Goal: Task Accomplishment & Management: Manage account settings

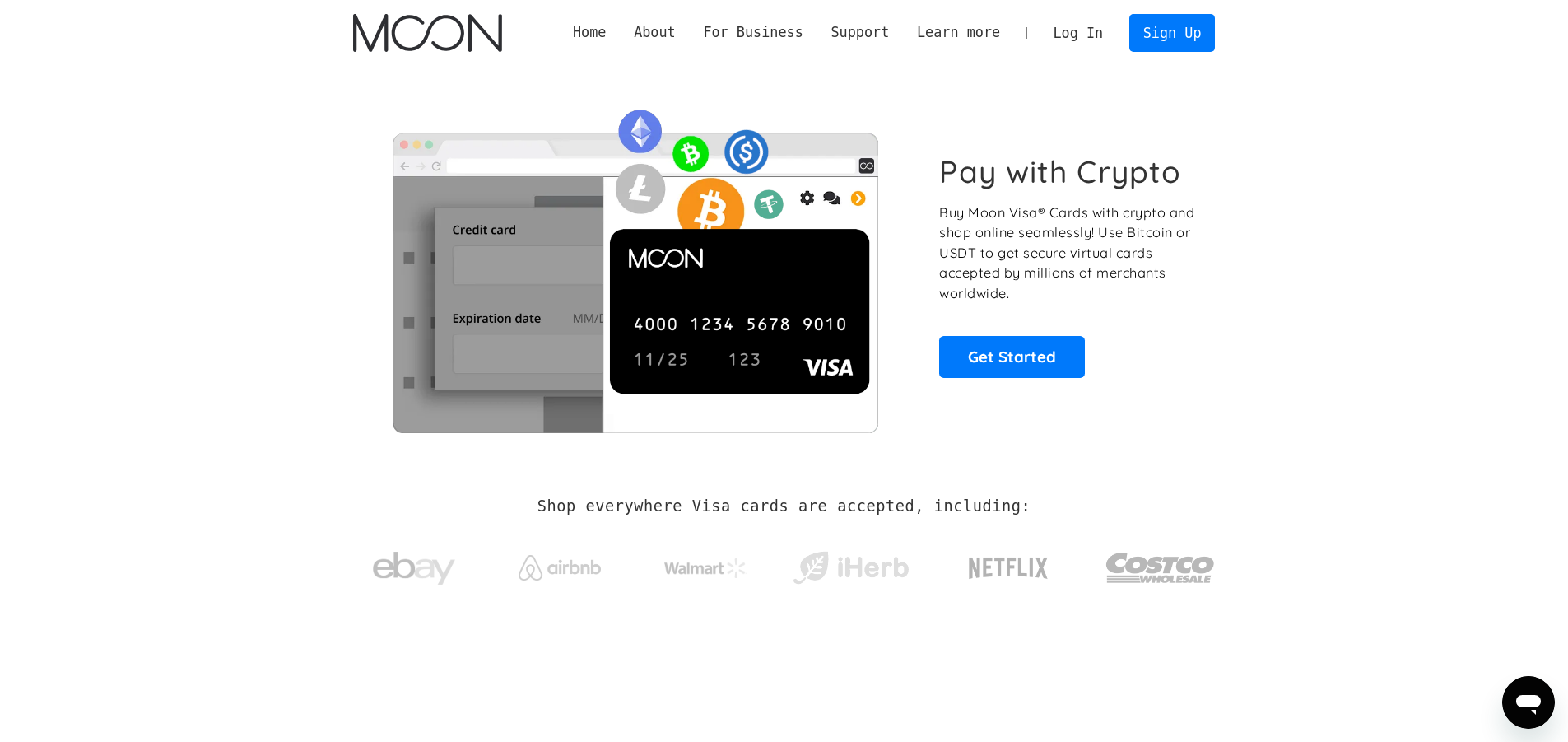
click at [1079, 24] on link "Log In" at bounding box center [1078, 33] width 77 height 36
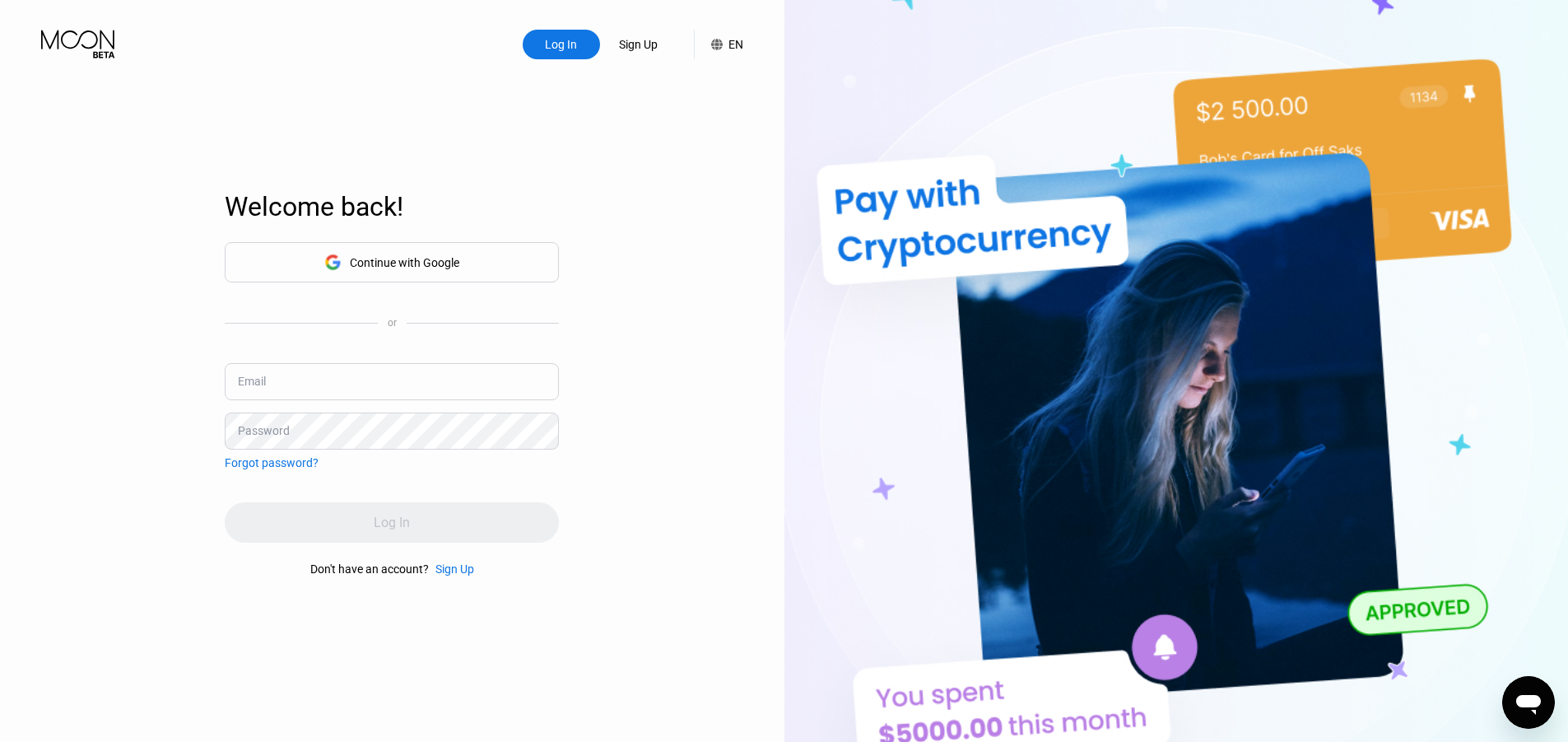
type input "[EMAIL_ADDRESS][DOMAIN_NAME]"
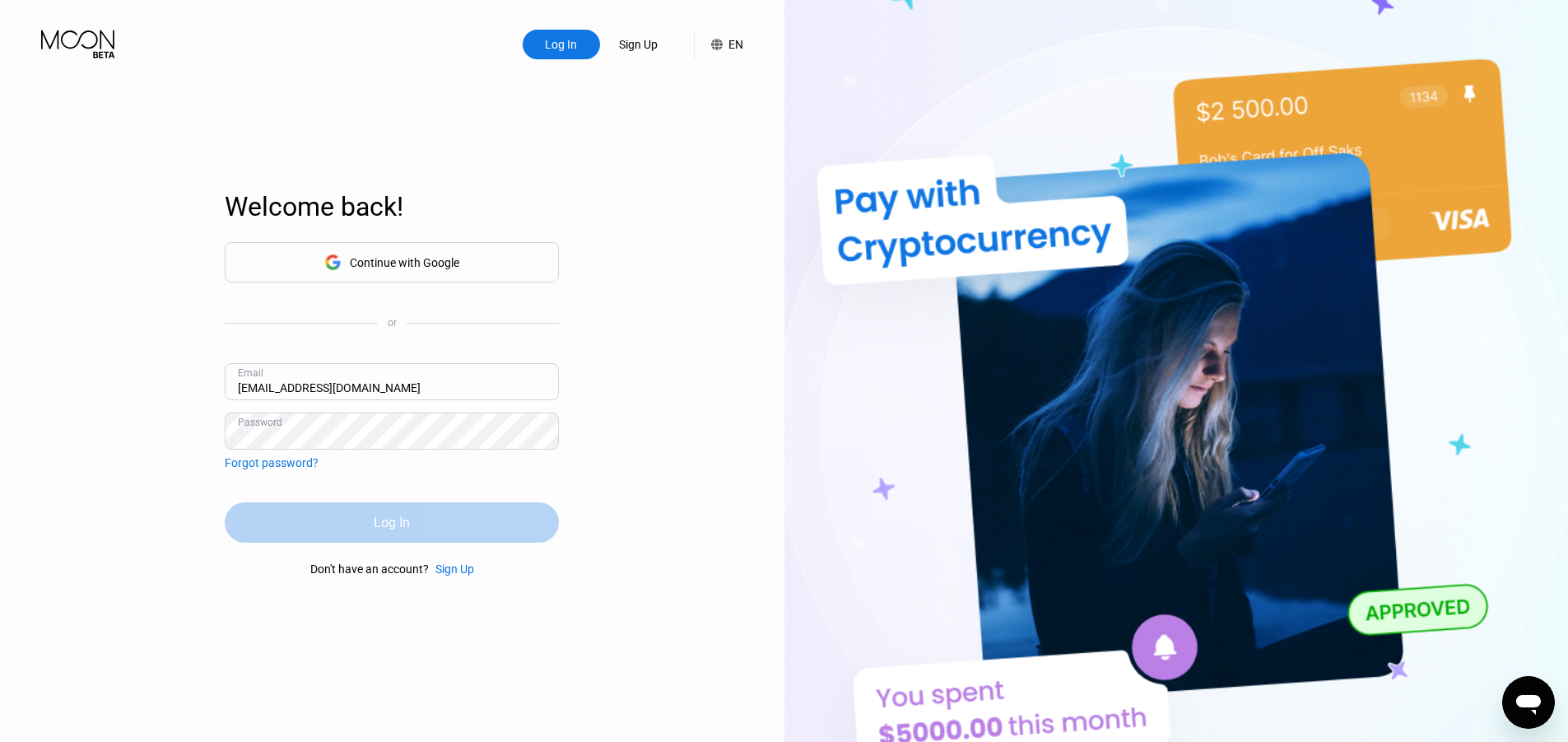
click at [290, 524] on div "Log In" at bounding box center [392, 522] width 335 height 40
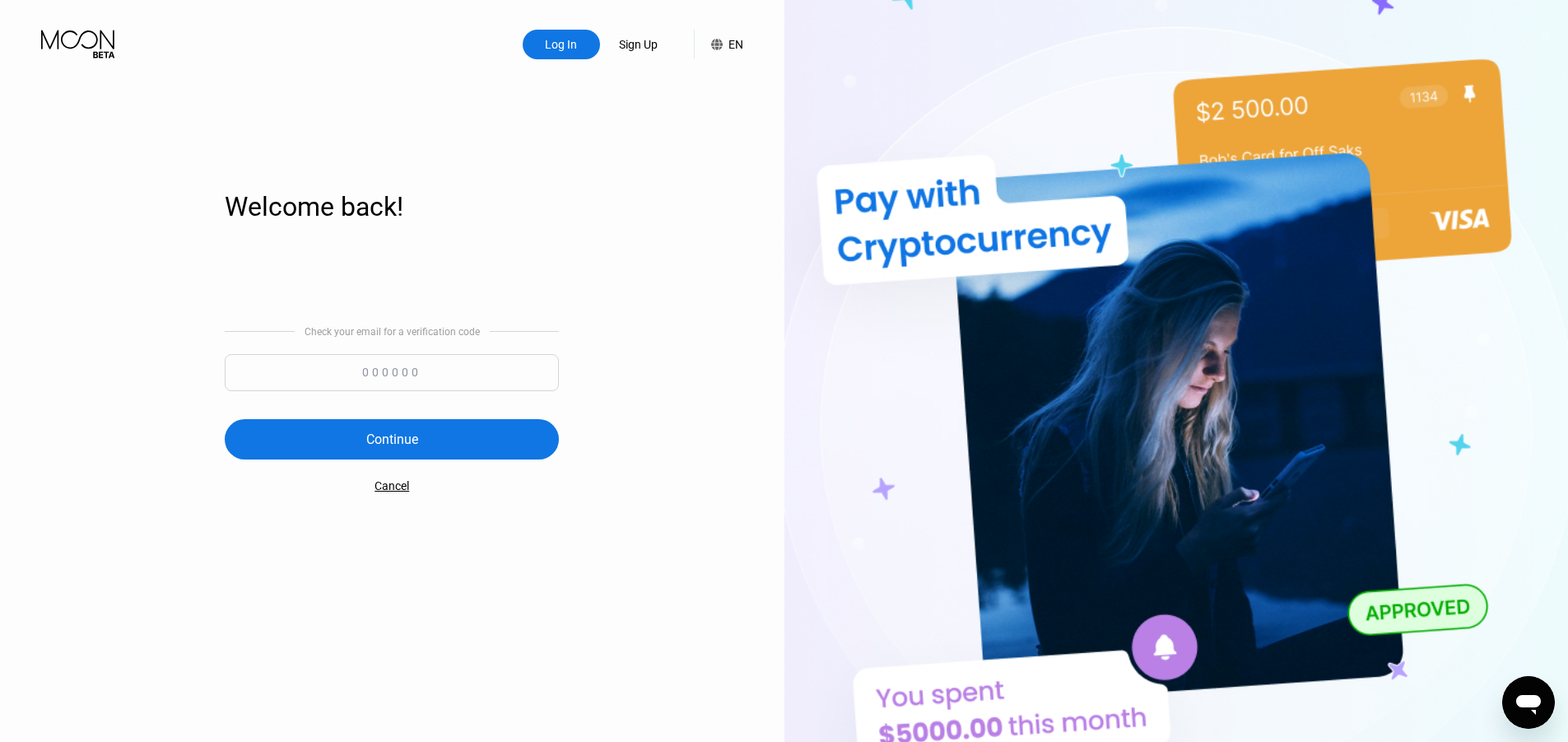
click at [468, 369] on input at bounding box center [392, 372] width 335 height 37
type input "675092"
click at [463, 432] on div "Continue" at bounding box center [392, 439] width 335 height 40
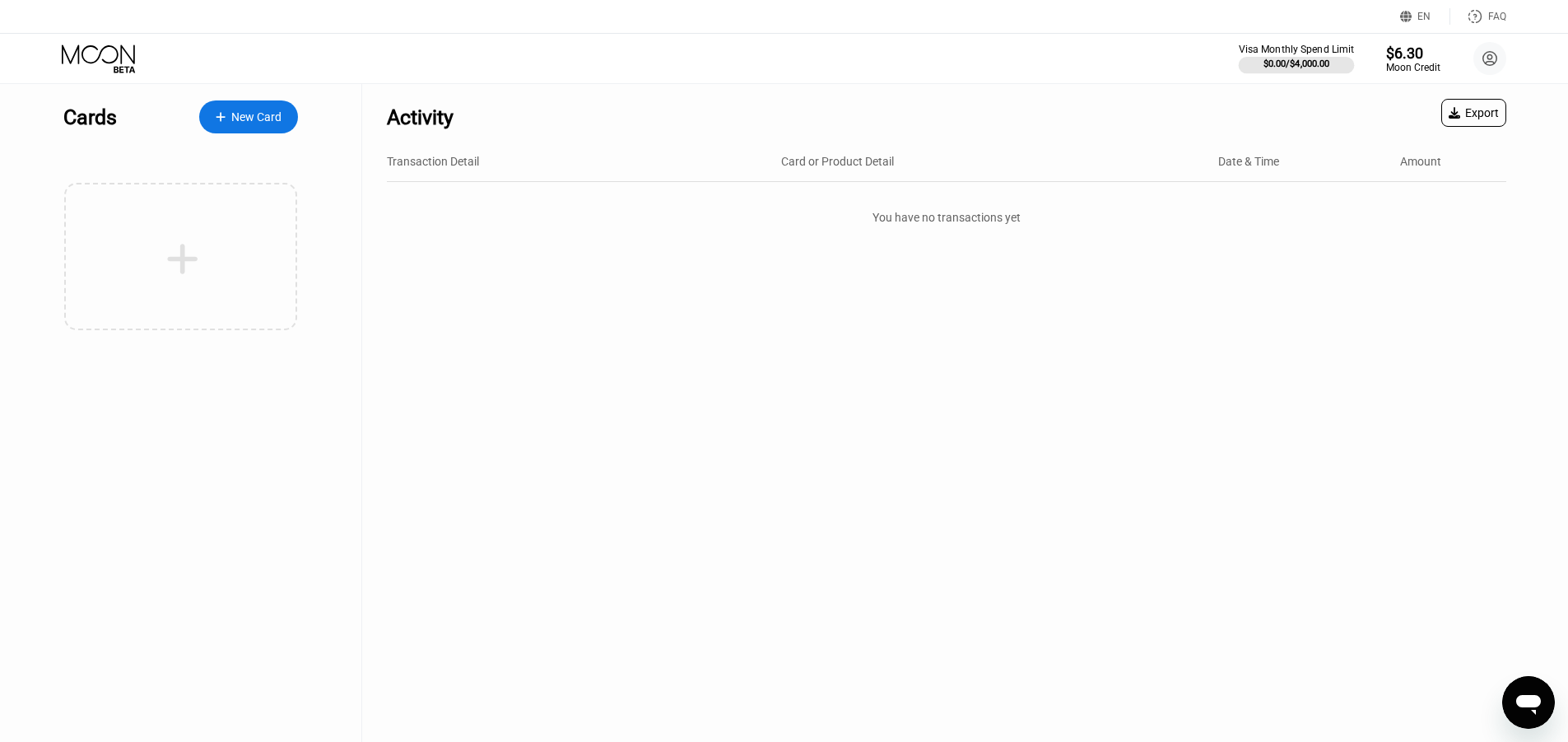
click at [1295, 49] on div "Visa Monthly Spend Limit" at bounding box center [1297, 49] width 116 height 12
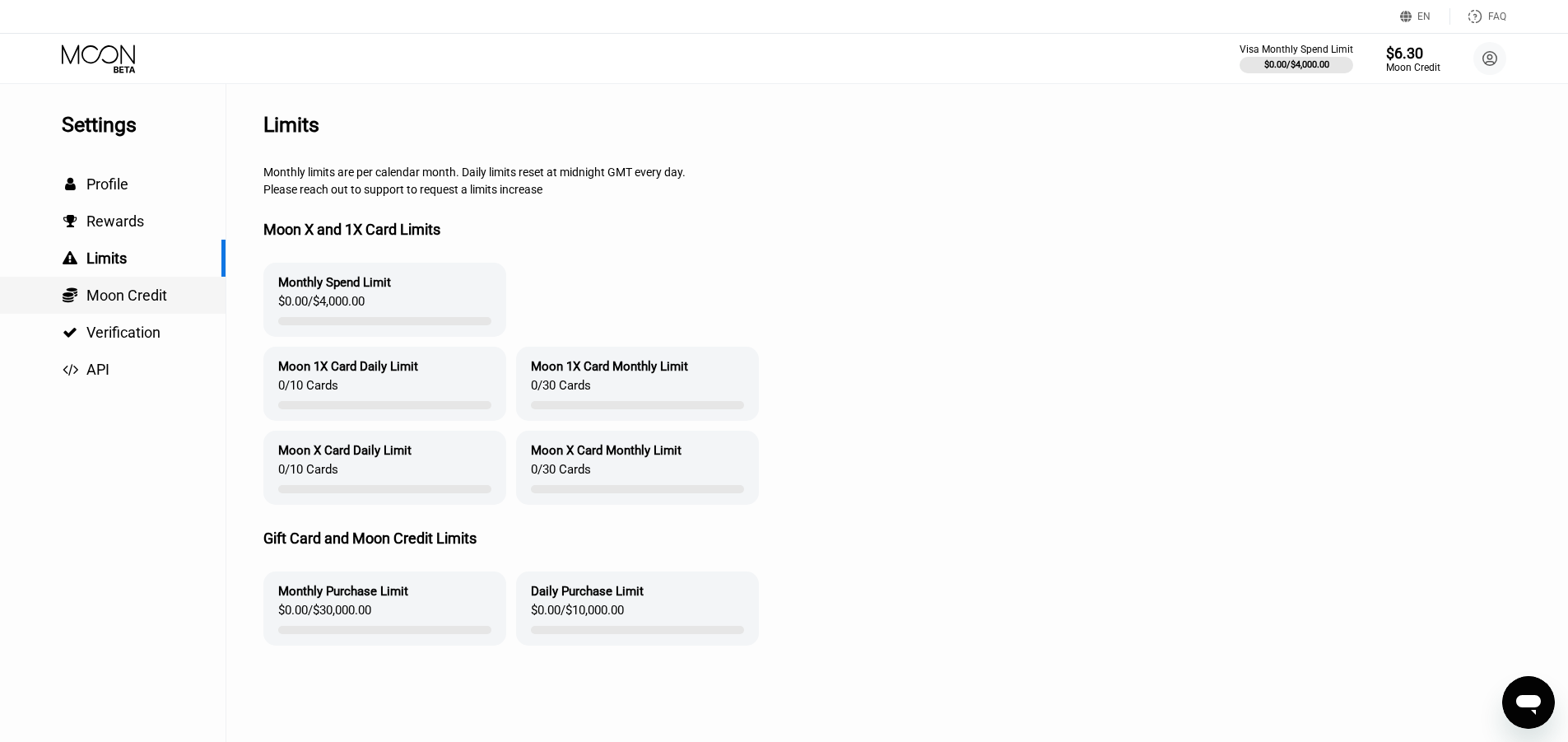
click at [132, 304] on span "Moon Credit" at bounding box center [126, 295] width 81 height 17
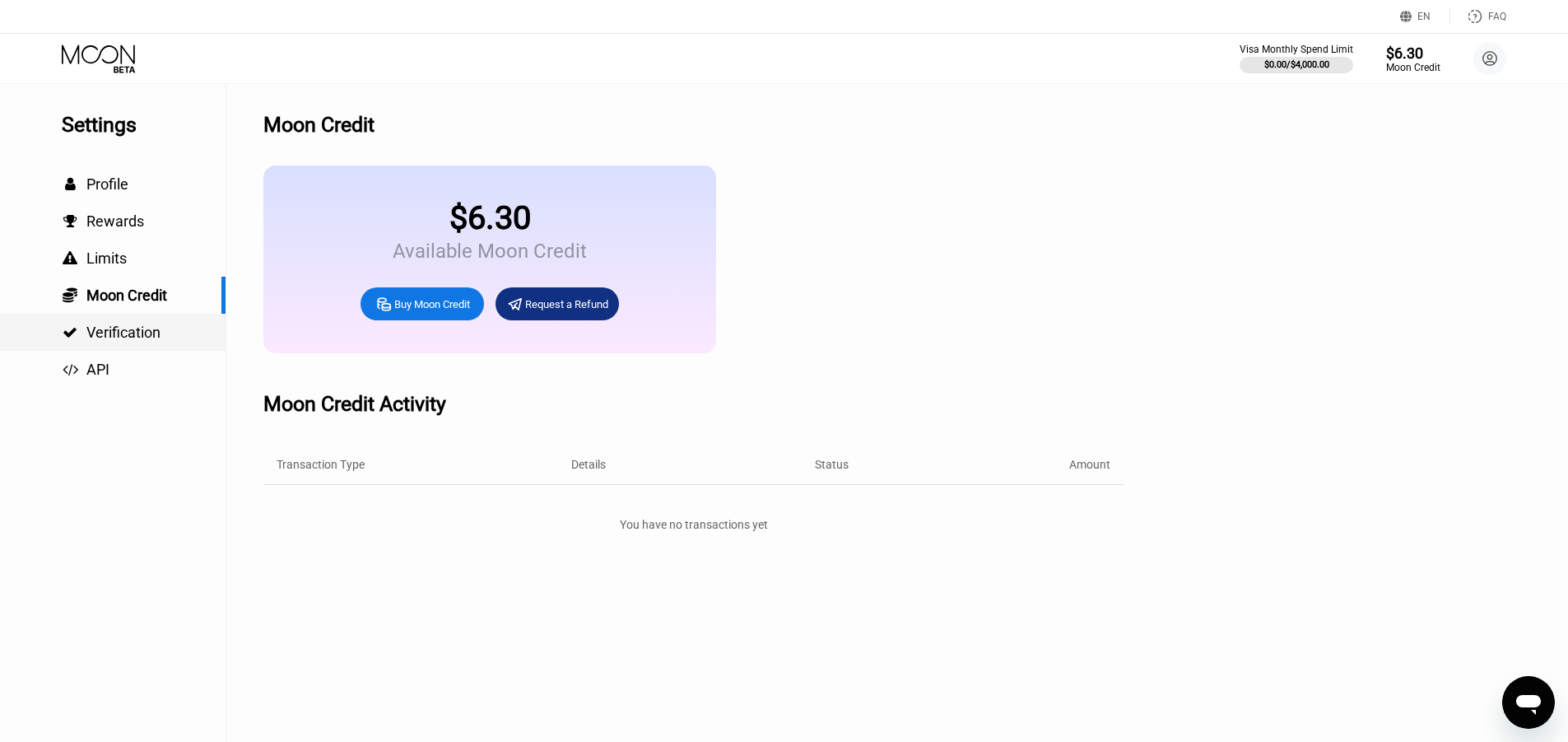
click at [131, 337] on span "Verification" at bounding box center [123, 332] width 74 height 17
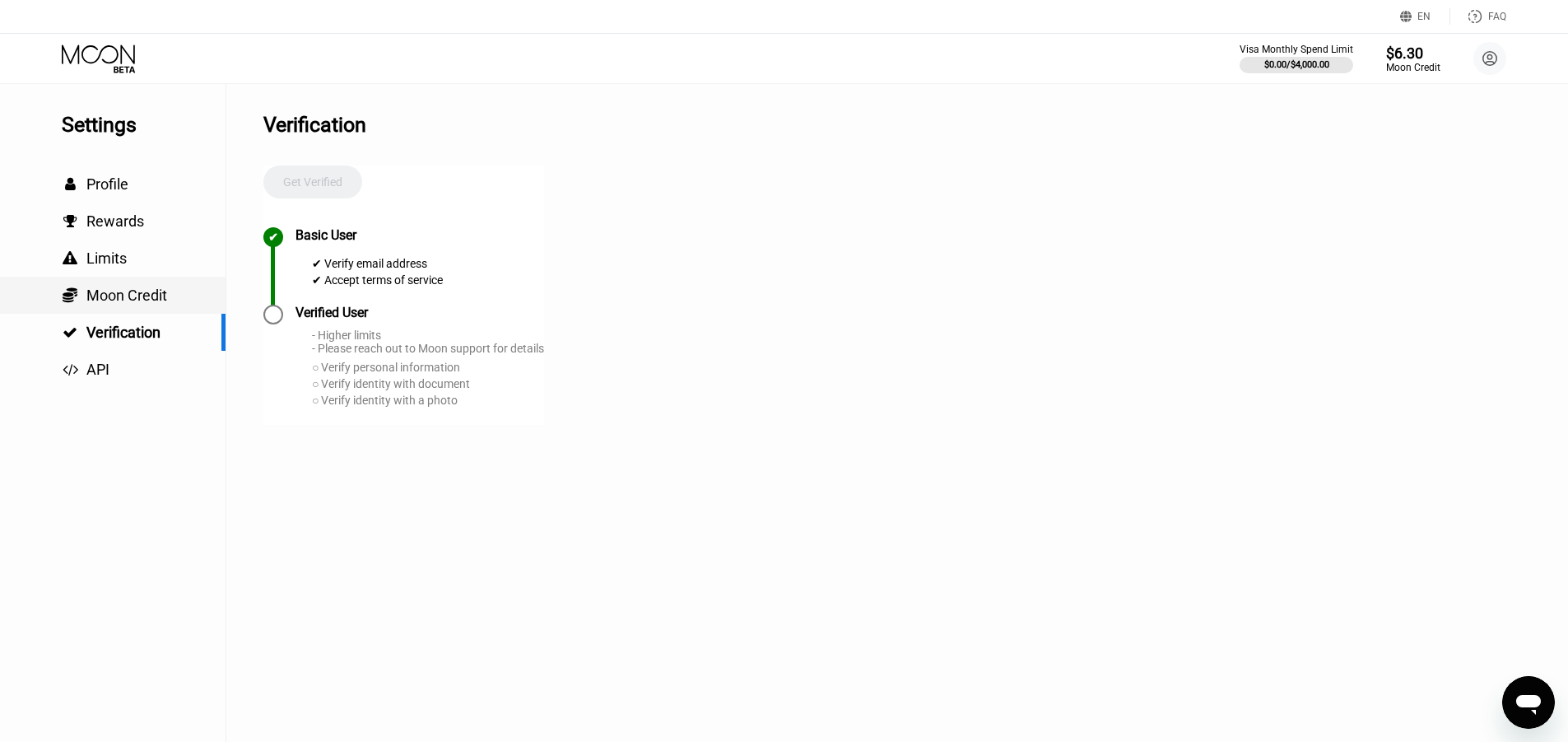
click at [131, 299] on span "Moon Credit" at bounding box center [126, 295] width 81 height 17
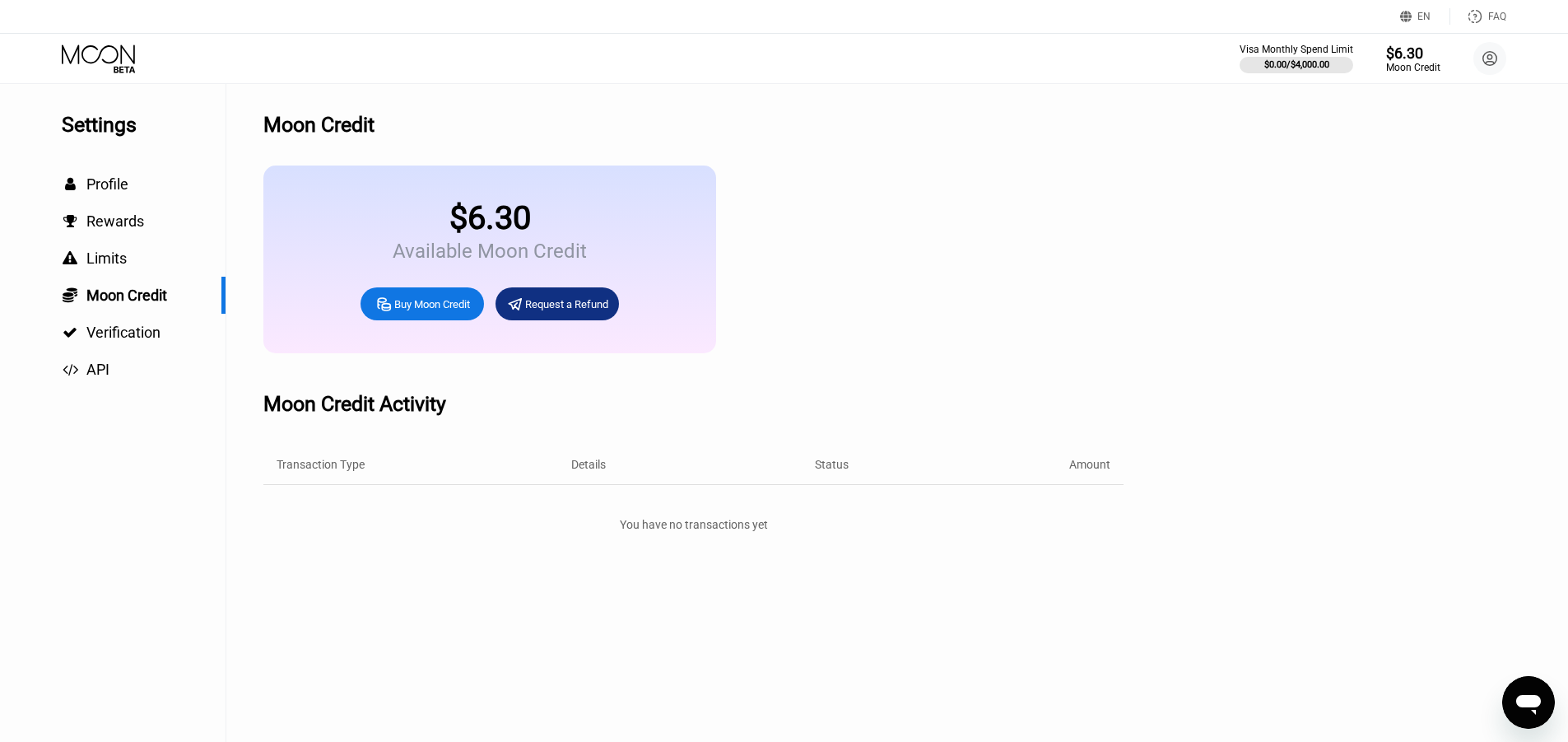
click at [414, 311] on div "Buy Moon Credit" at bounding box center [433, 304] width 76 height 14
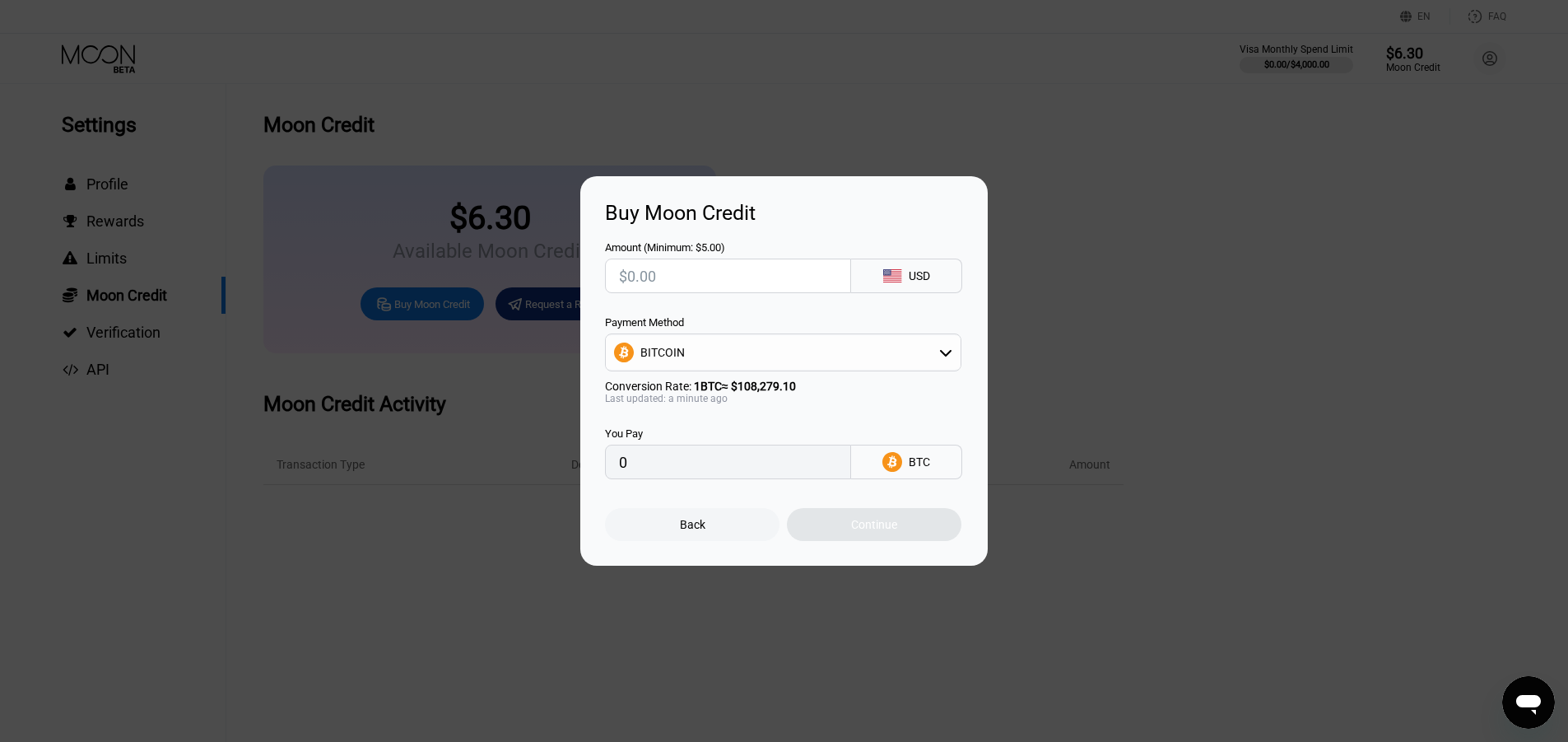
click at [677, 353] on div "BITCOIN" at bounding box center [662, 352] width 44 height 14
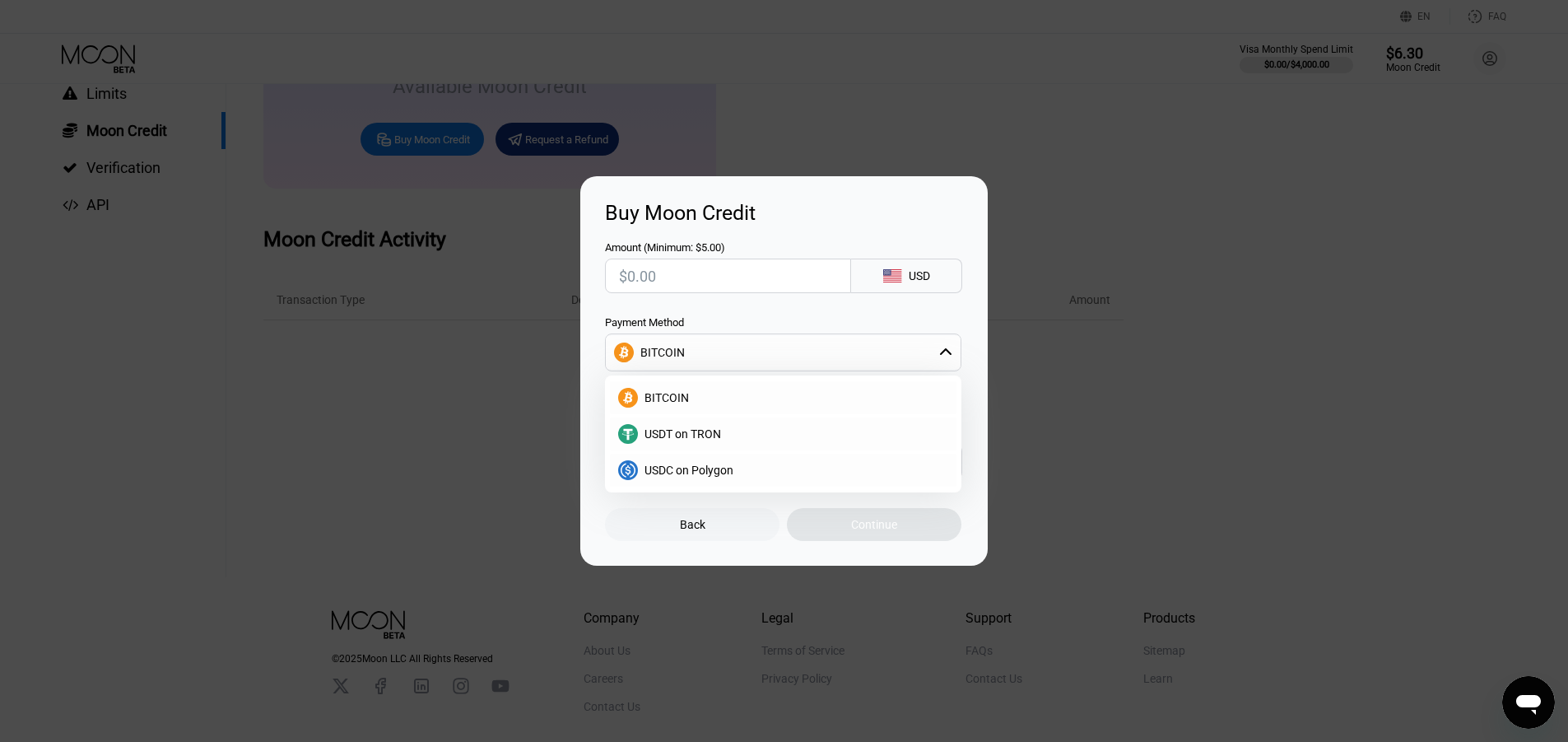
click at [405, 521] on div "Buy Moon Credit Amount (Minimum: $5.00) USD Payment Method BITCOIN BITCOIN USDT…" at bounding box center [784, 370] width 1568 height 389
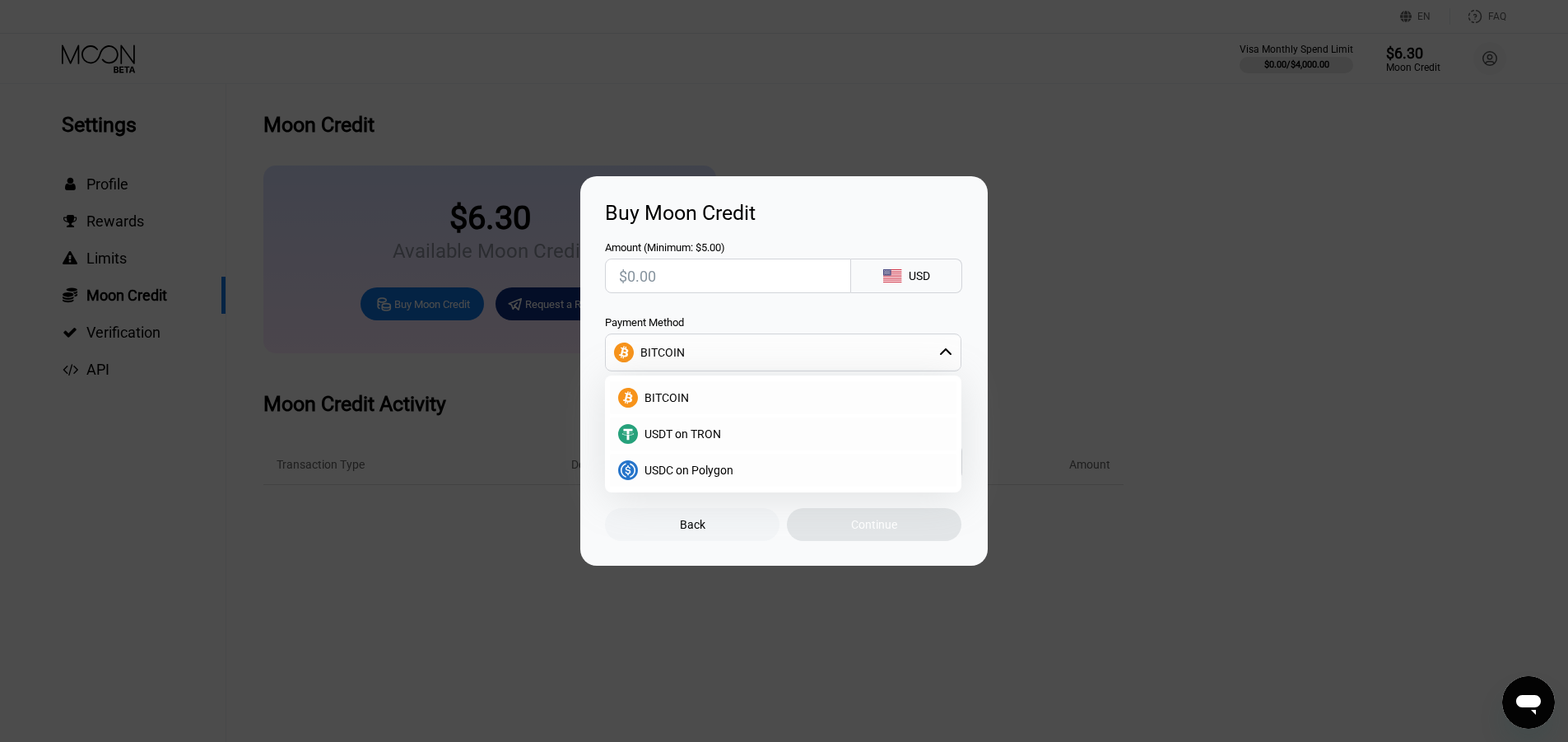
click at [736, 531] on div "Back" at bounding box center [692, 524] width 174 height 33
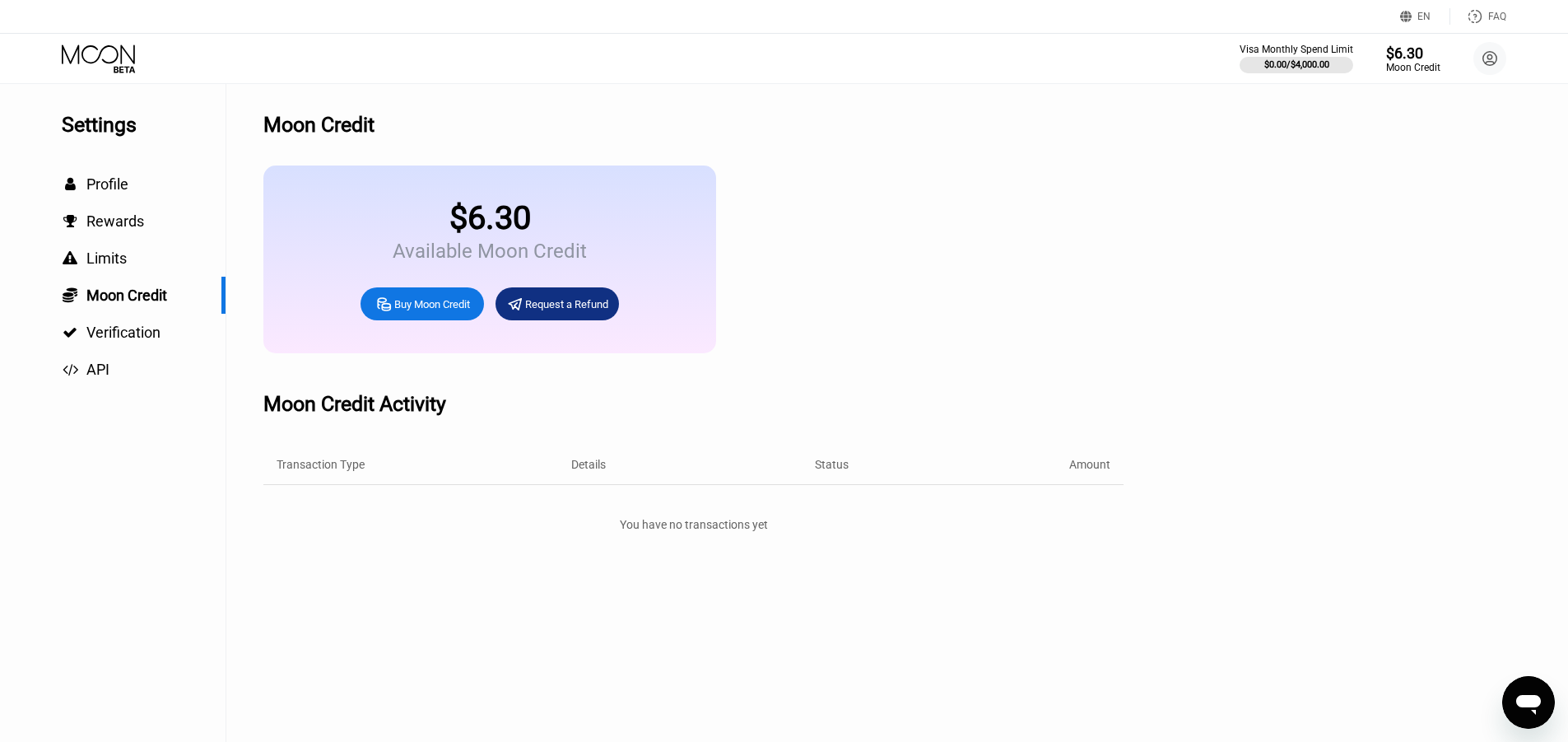
click at [560, 311] on div "Request a Refund" at bounding box center [567, 304] width 83 height 14
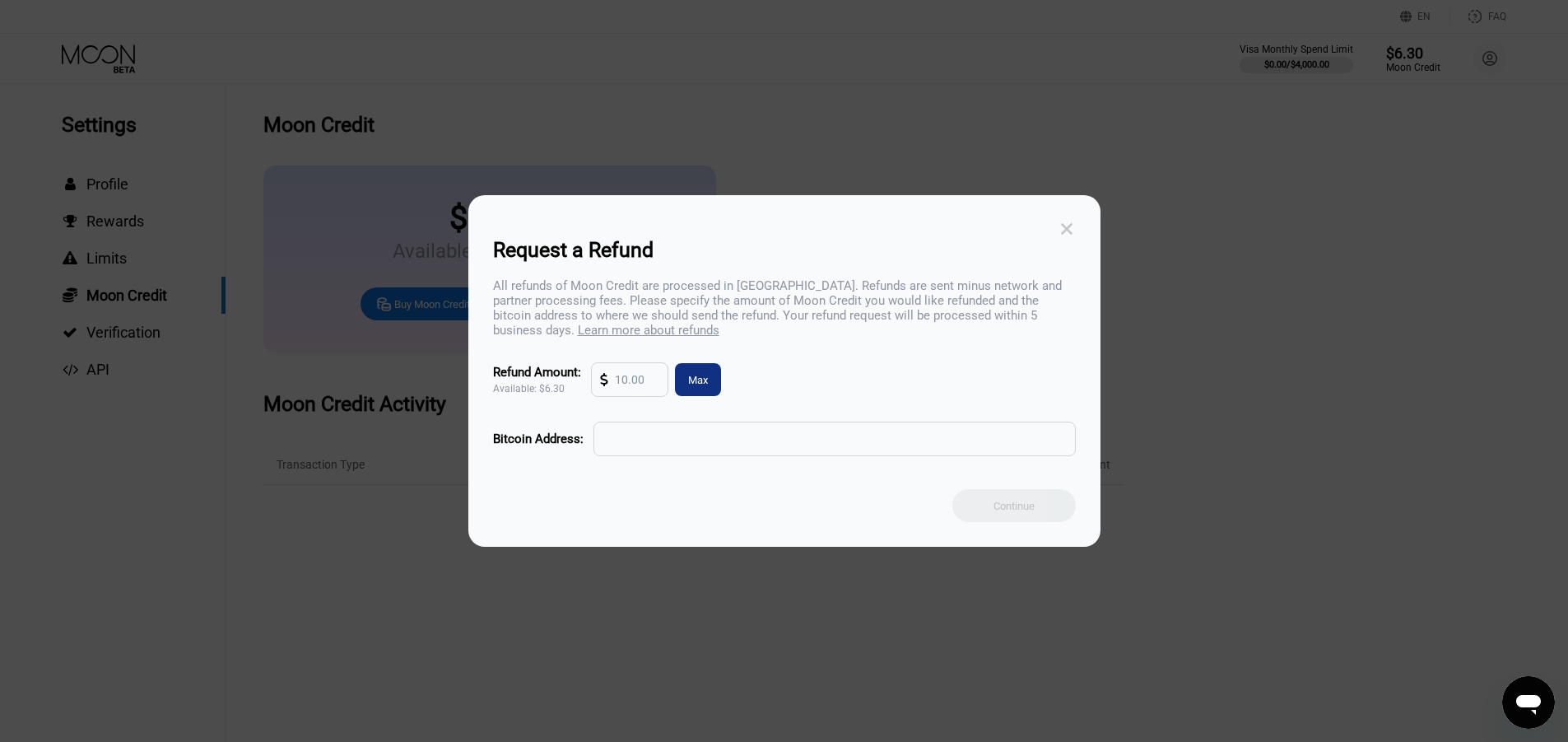
click at [1060, 222] on icon at bounding box center [1067, 229] width 18 height 18
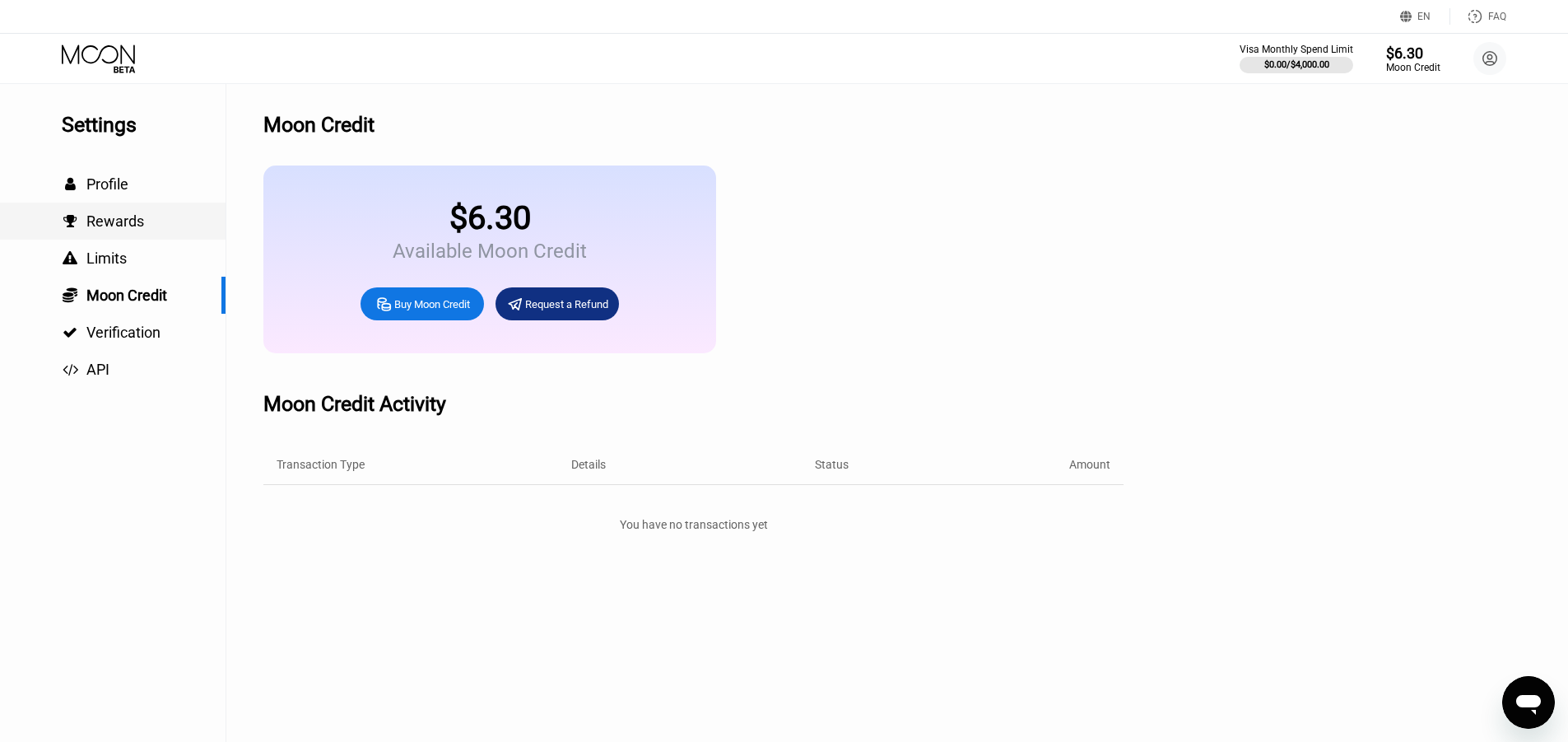
click at [101, 228] on span "Rewards" at bounding box center [115, 220] width 58 height 17
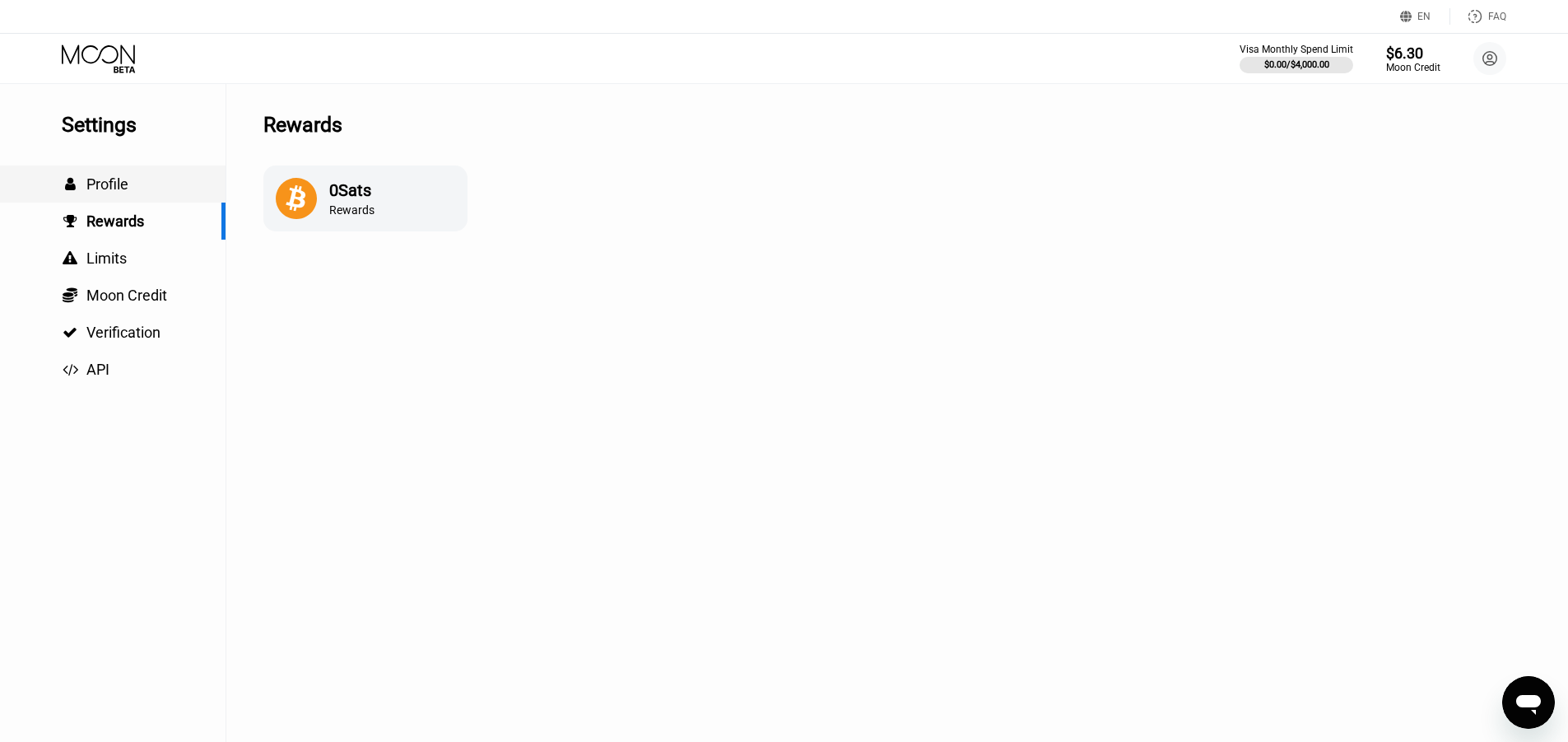
click at [102, 192] on span "Profile" at bounding box center [107, 183] width 42 height 17
